Goal: Check status: Check status

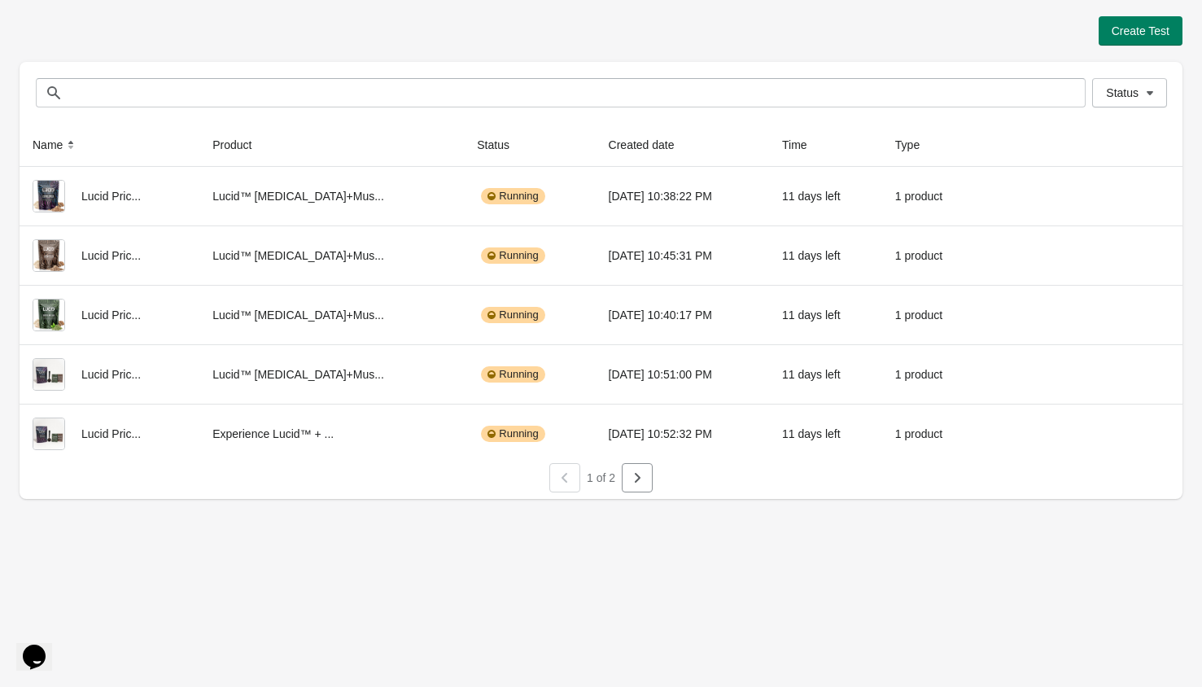
click at [657, 481] on div "1 of 2" at bounding box center [595, 471] width 1176 height 42
click at [635, 483] on icon "button" at bounding box center [637, 478] width 16 height 16
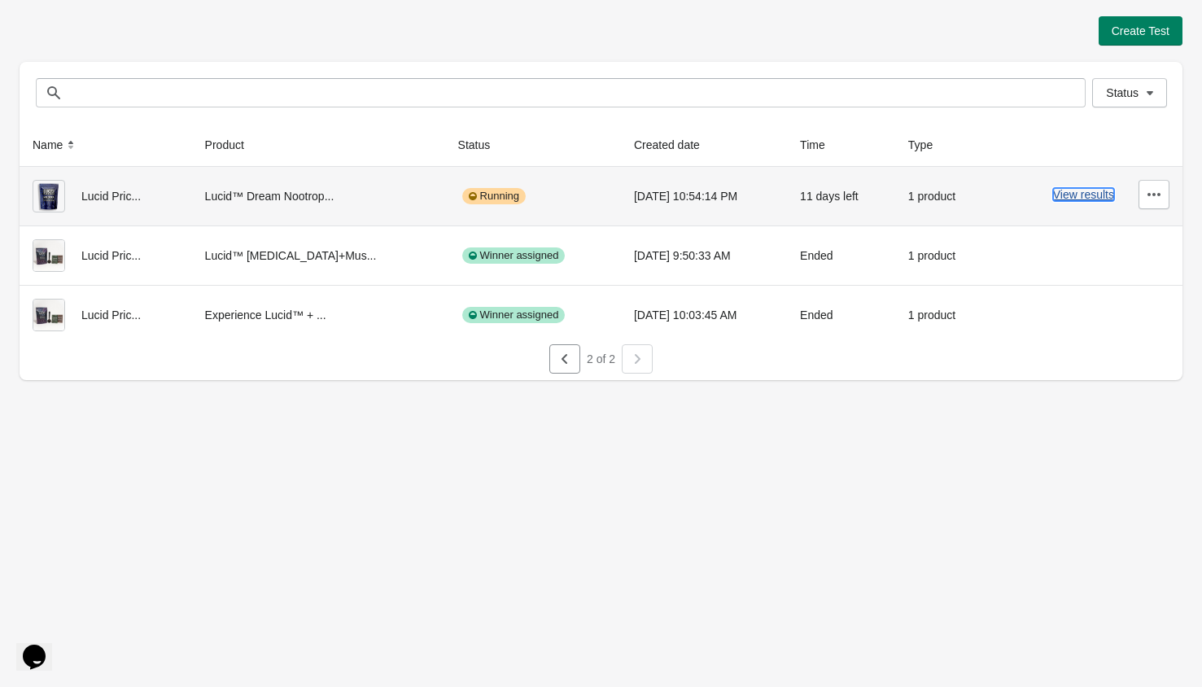
click at [1060, 200] on button "View results" at bounding box center [1083, 194] width 61 height 13
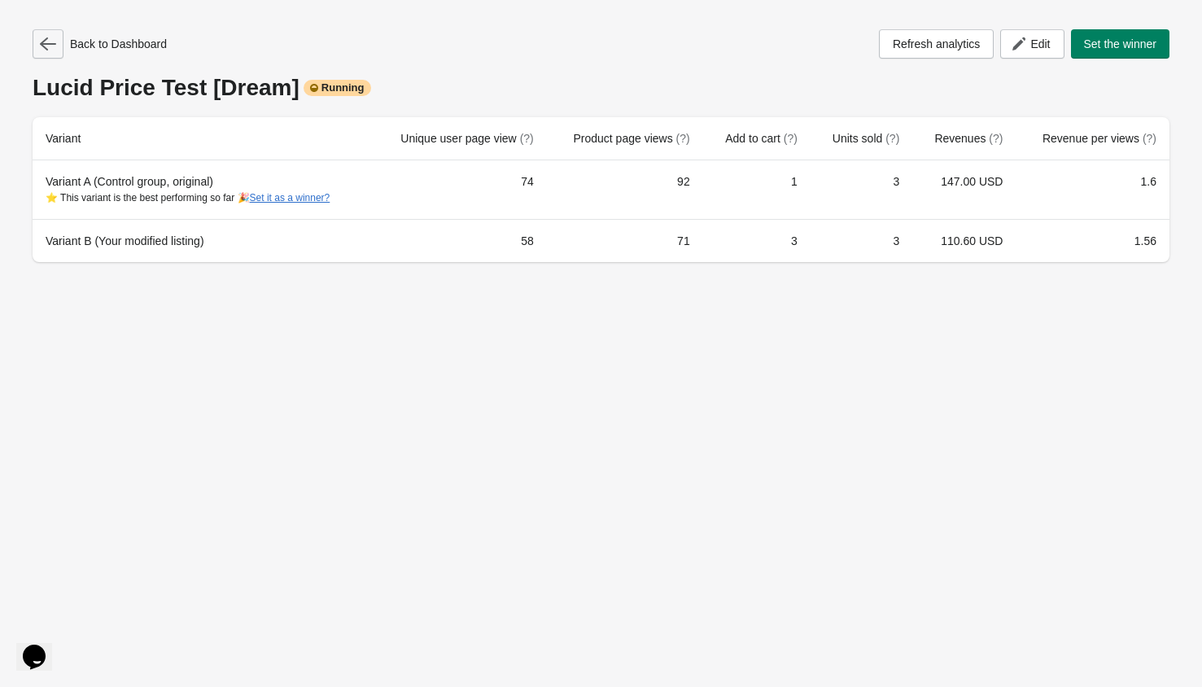
click at [50, 46] on icon "button" at bounding box center [48, 44] width 16 height 16
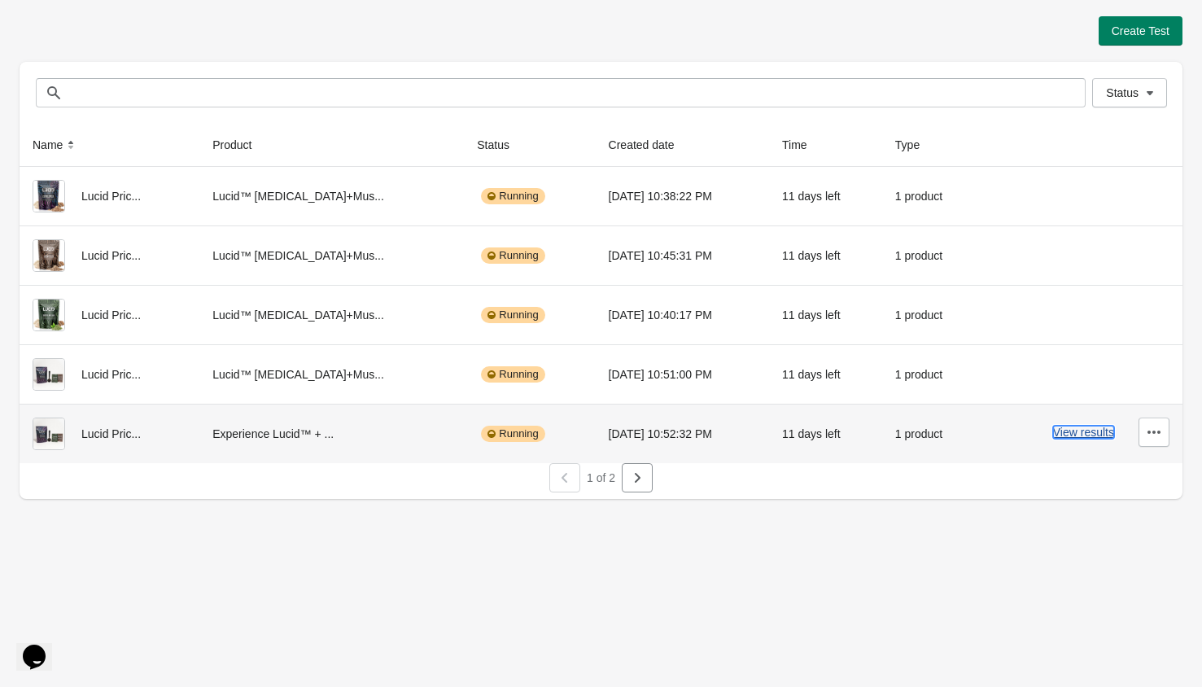
click at [1079, 429] on button "View results" at bounding box center [1083, 432] width 61 height 13
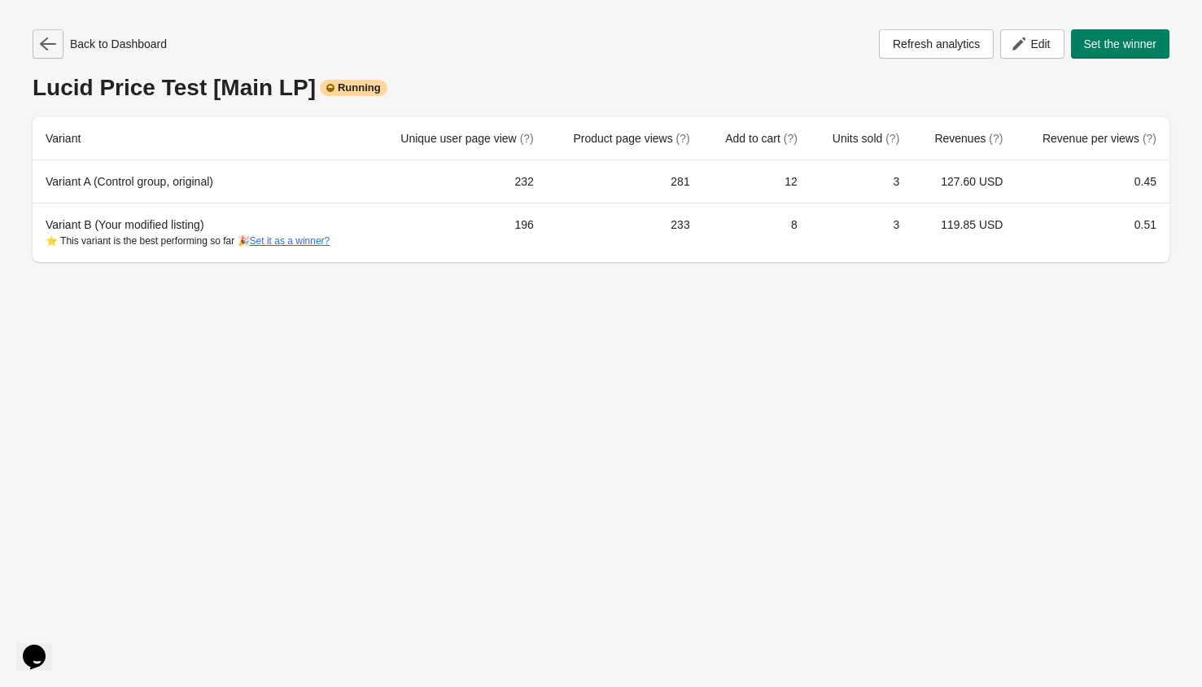
click at [49, 48] on icon "button" at bounding box center [48, 44] width 16 height 16
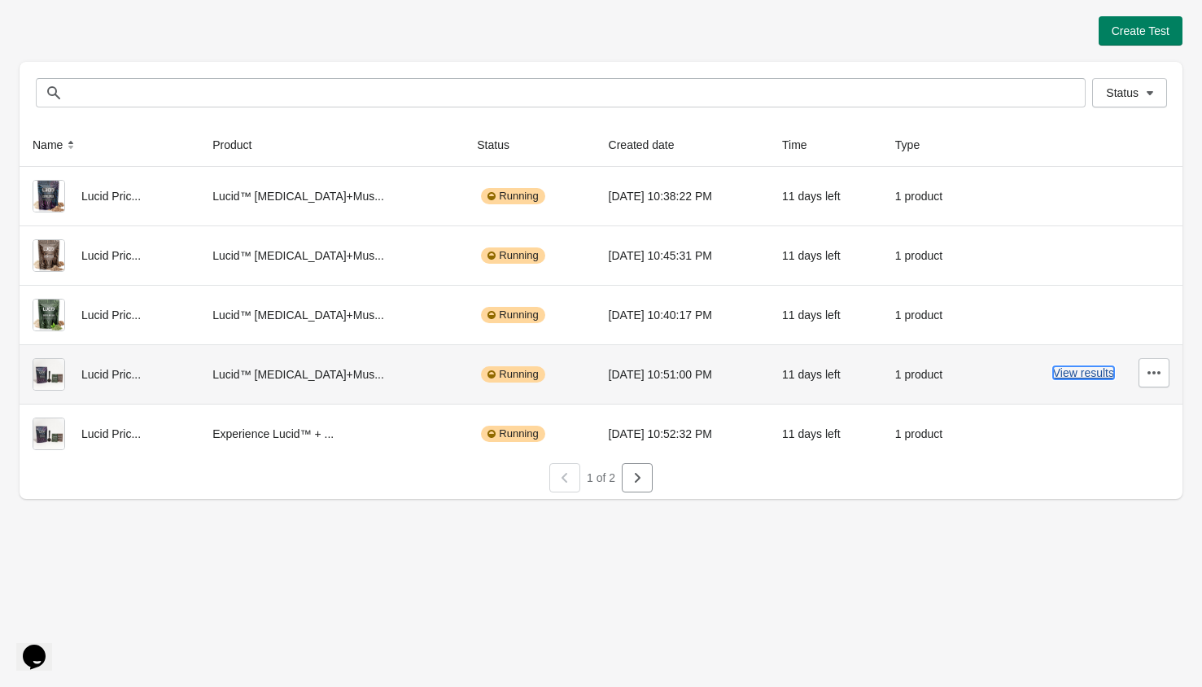
click at [1086, 377] on button "View results" at bounding box center [1083, 372] width 61 height 13
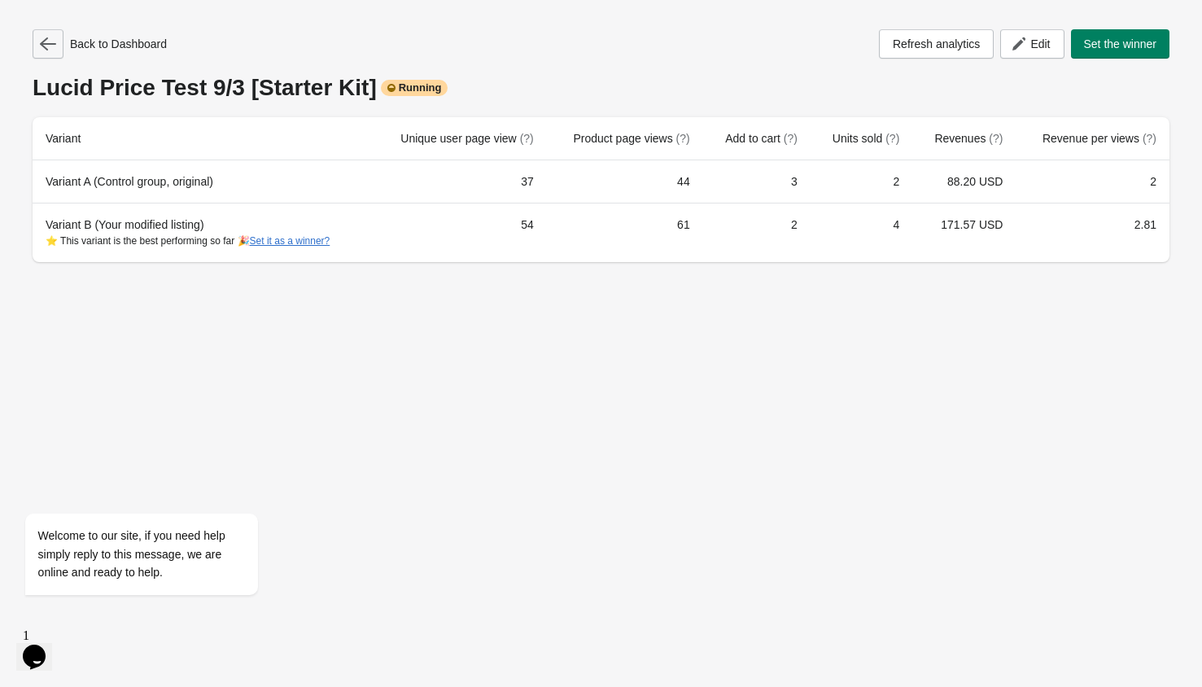
click at [50, 50] on icon "button" at bounding box center [48, 44] width 16 height 16
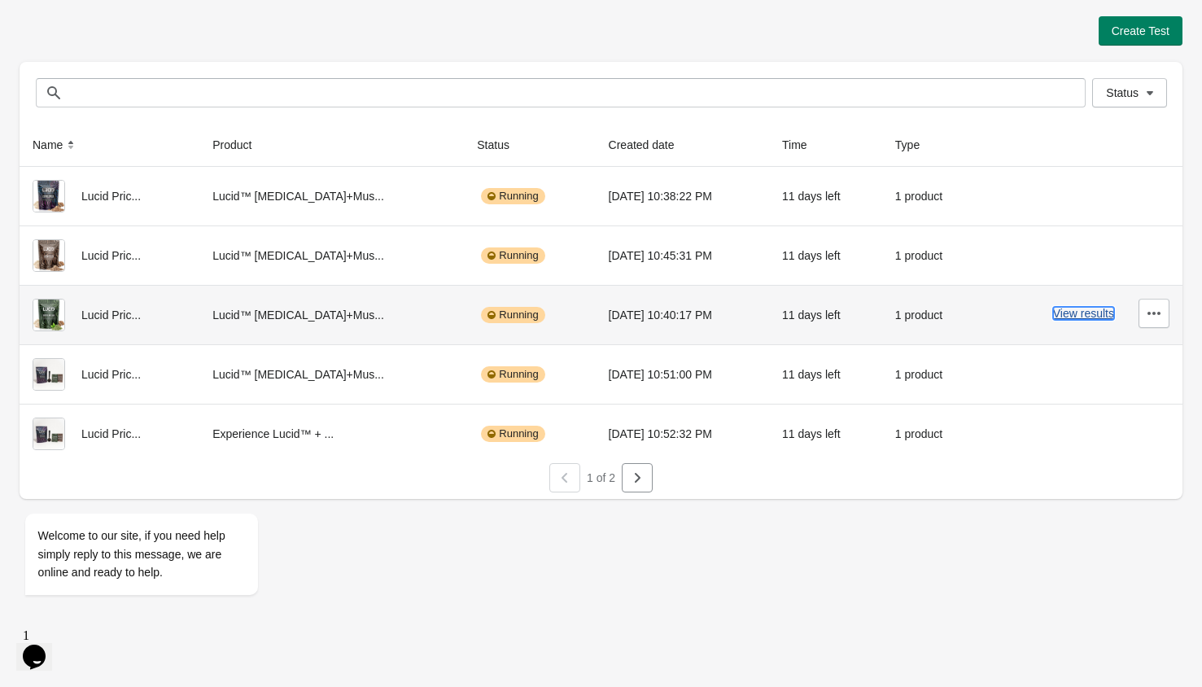
click at [1091, 315] on button "View results" at bounding box center [1083, 313] width 61 height 13
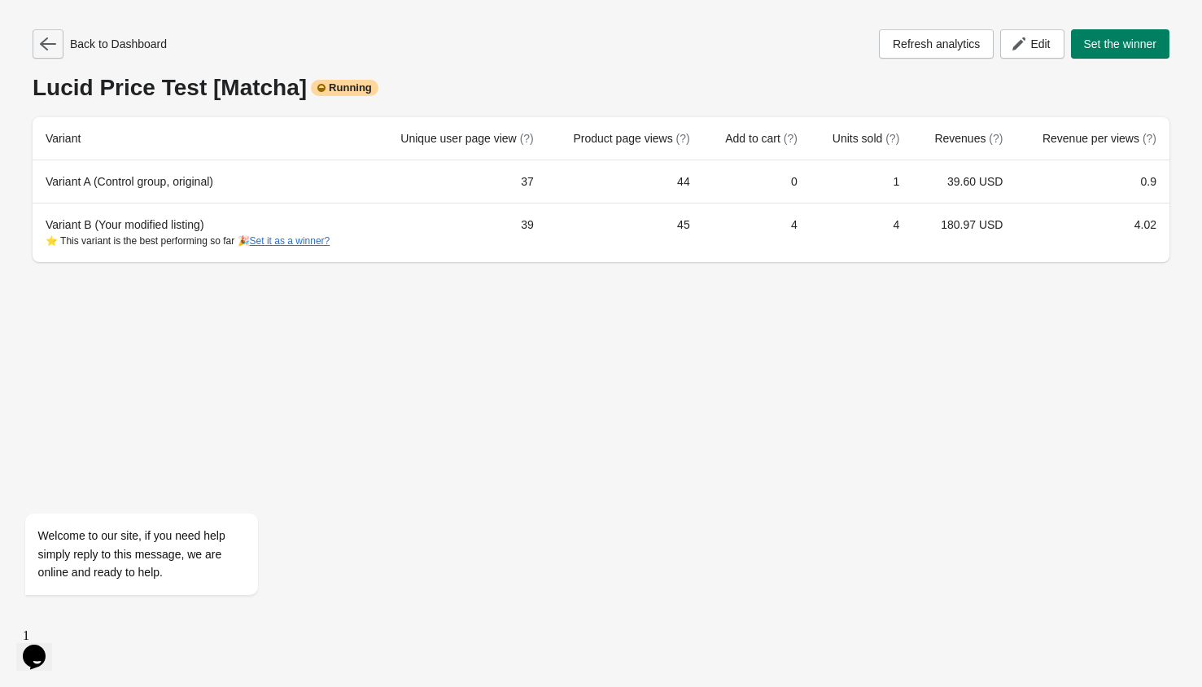
click at [54, 53] on button "button" at bounding box center [48, 43] width 31 height 29
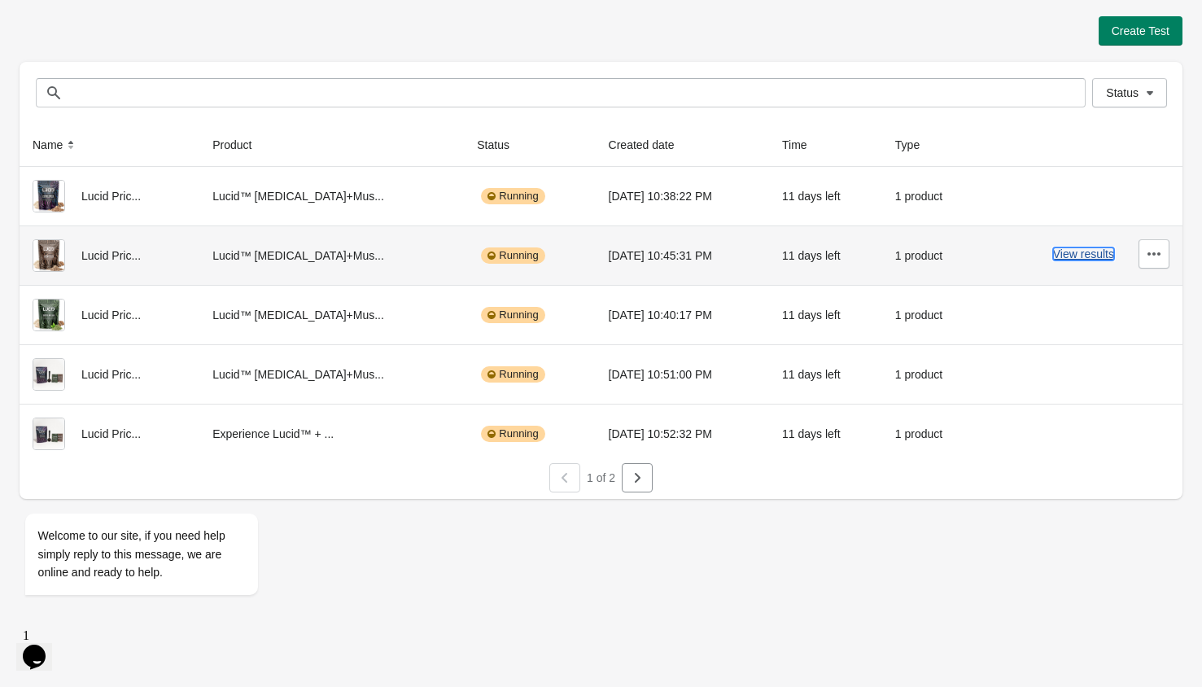
click at [1074, 250] on button "View results" at bounding box center [1083, 253] width 61 height 13
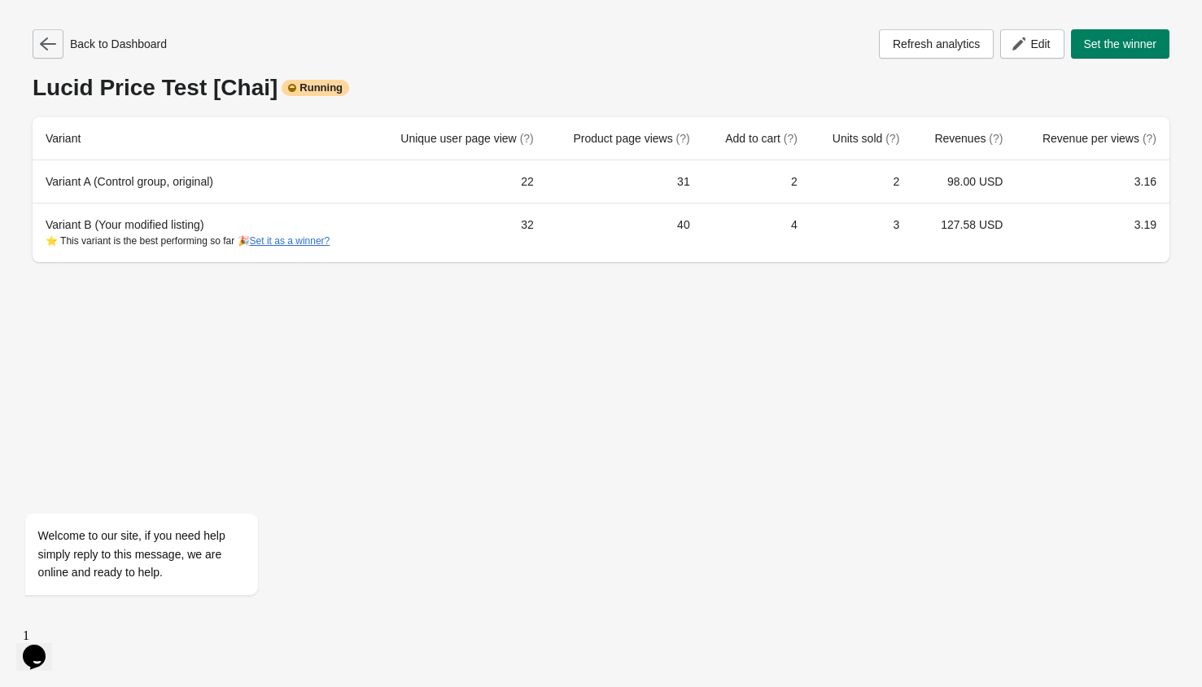
click at [59, 53] on button "button" at bounding box center [48, 43] width 31 height 29
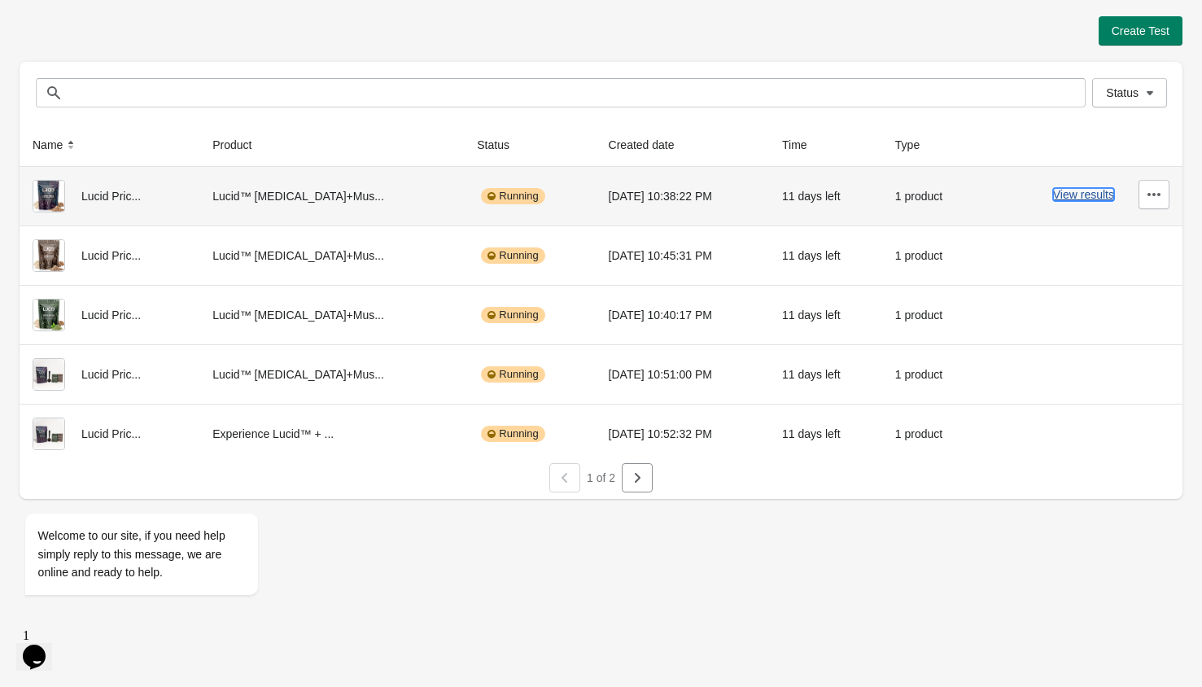
click at [1066, 197] on button "View results" at bounding box center [1083, 194] width 61 height 13
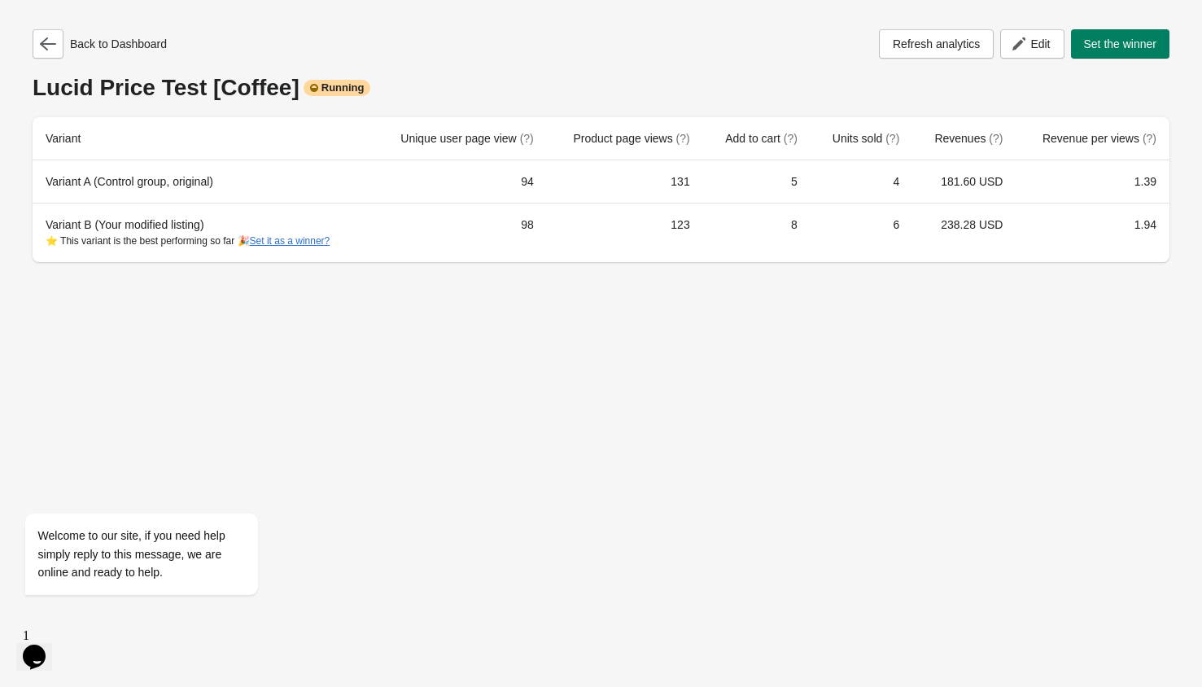
click at [540, 55] on div "Back to Dashboard Refresh analytics Edit Set the winner" at bounding box center [601, 43] width 1137 height 29
